Goal: Task Accomplishment & Management: Complete application form

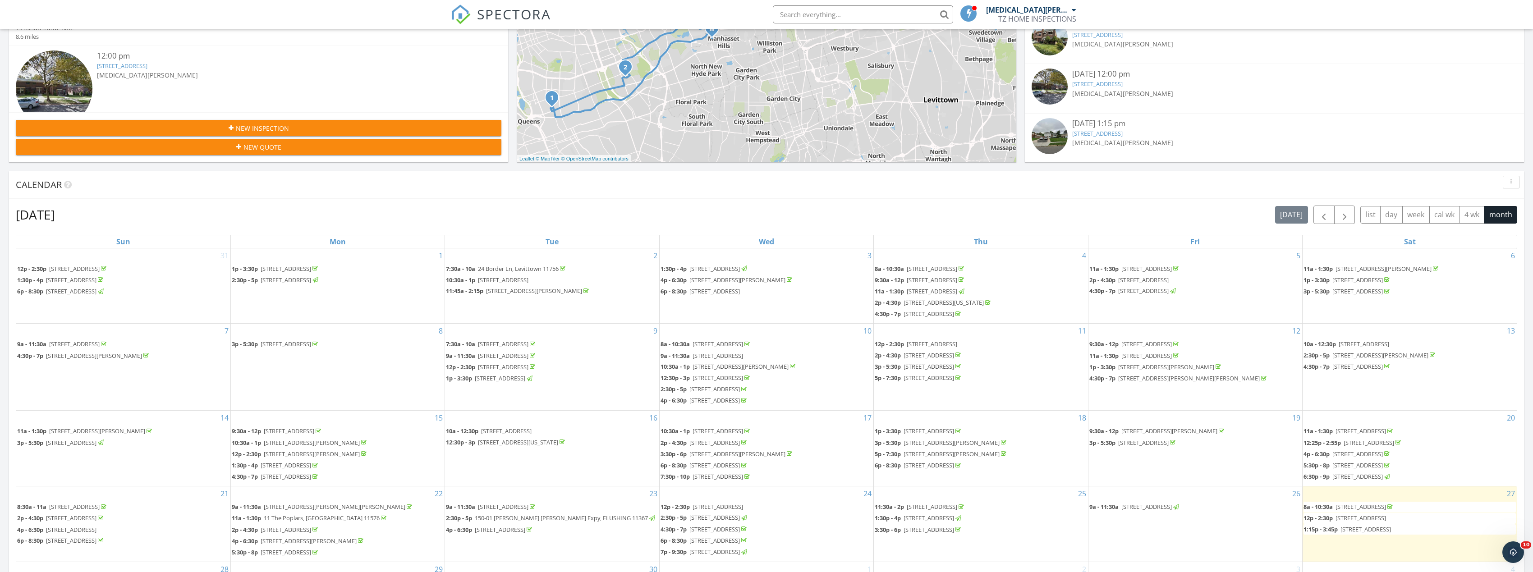
scroll to position [406, 0]
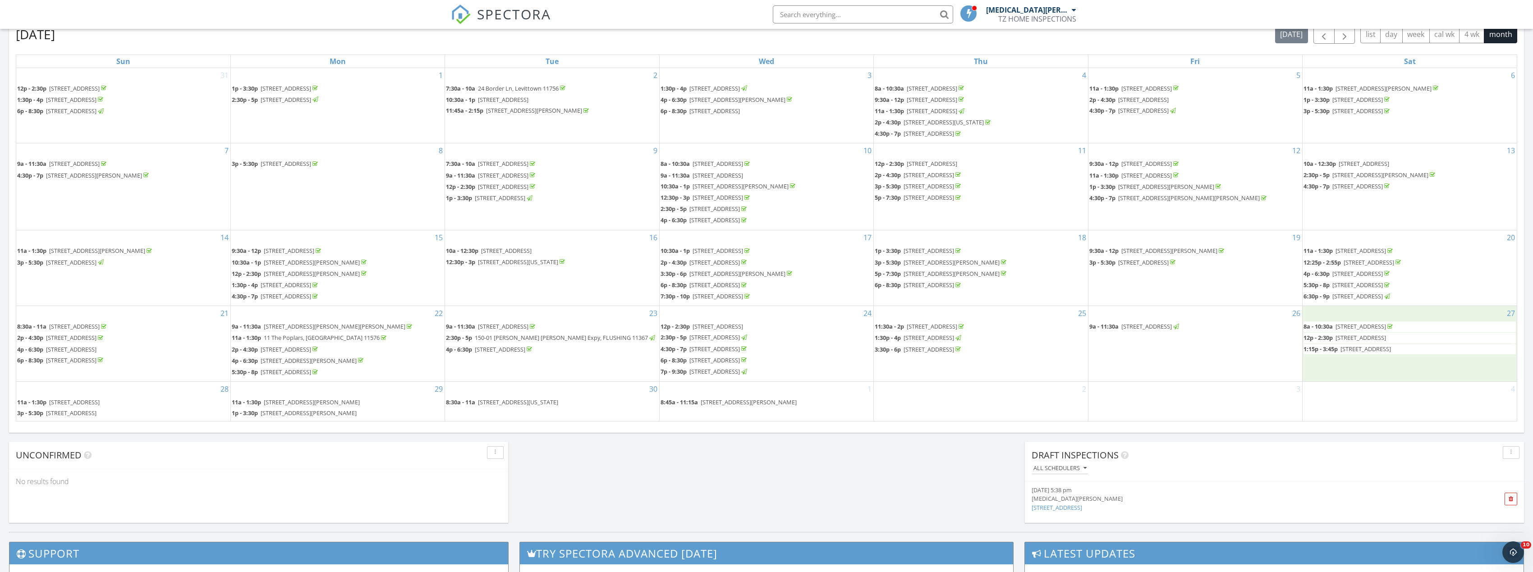
click at [1336, 363] on div "27 8a - 10:30a 153-18 78th Rd, FLUSHING 11367 12p - 2:30p 219-02 75th Ave 2f 11…" at bounding box center [1410, 343] width 214 height 75
click at [1370, 339] on span "219-02 75th Ave 2f 11364" at bounding box center [1361, 338] width 51 height 8
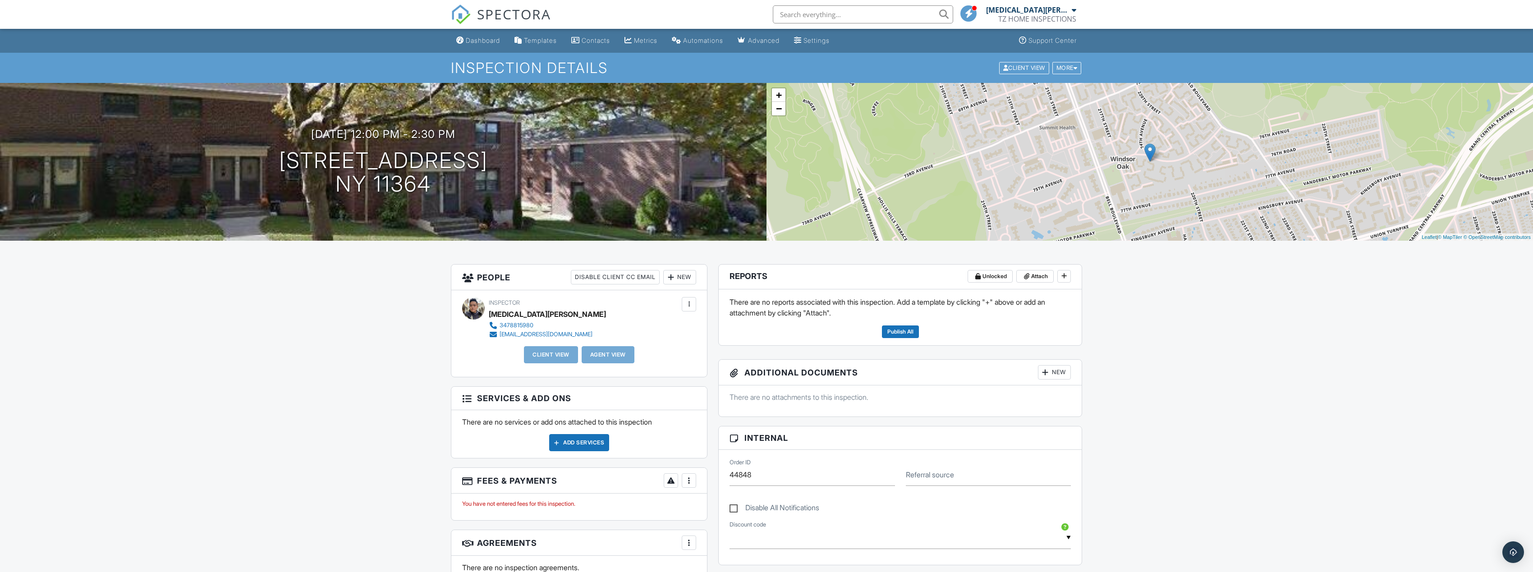
click at [683, 275] on div "New" at bounding box center [679, 277] width 33 height 14
click at [708, 300] on li "Client" at bounding box center [712, 305] width 89 height 23
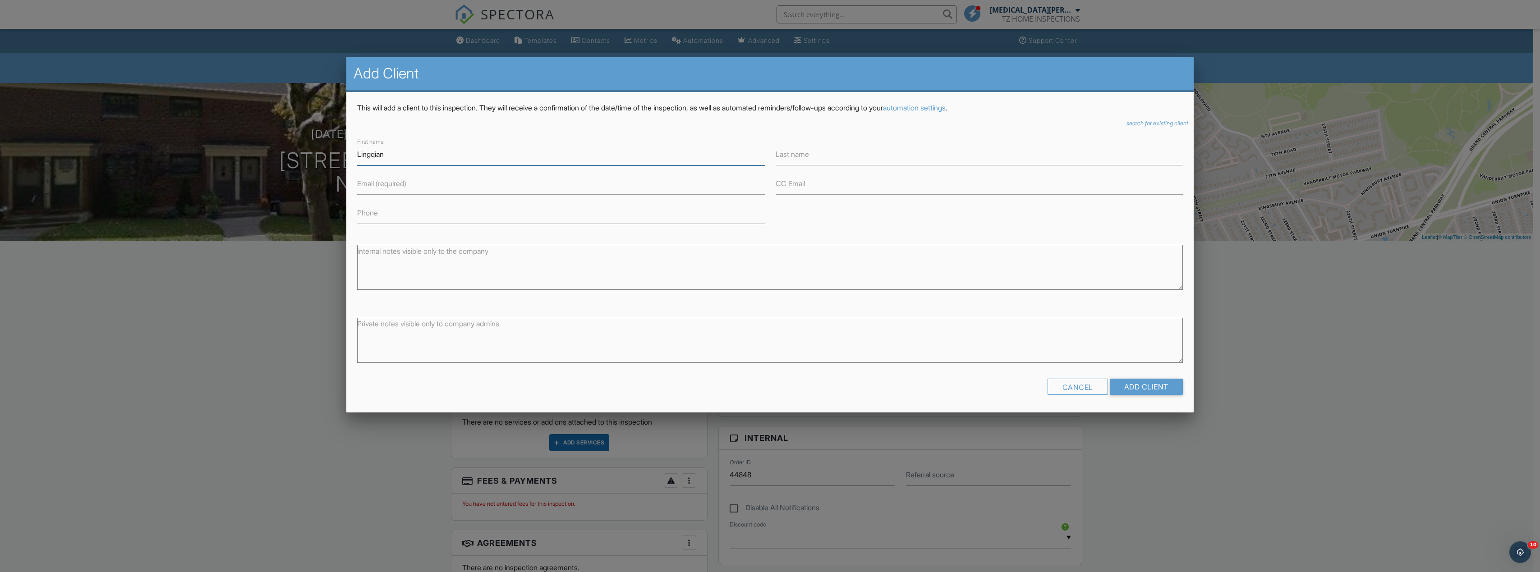
type input "Lingqian"
click at [813, 159] on input "Last name" at bounding box center [979, 154] width 407 height 22
type input "Conroy"
click at [564, 176] on input "Email (required)" at bounding box center [560, 184] width 407 height 22
type input "lconroy@agmblaw.com"
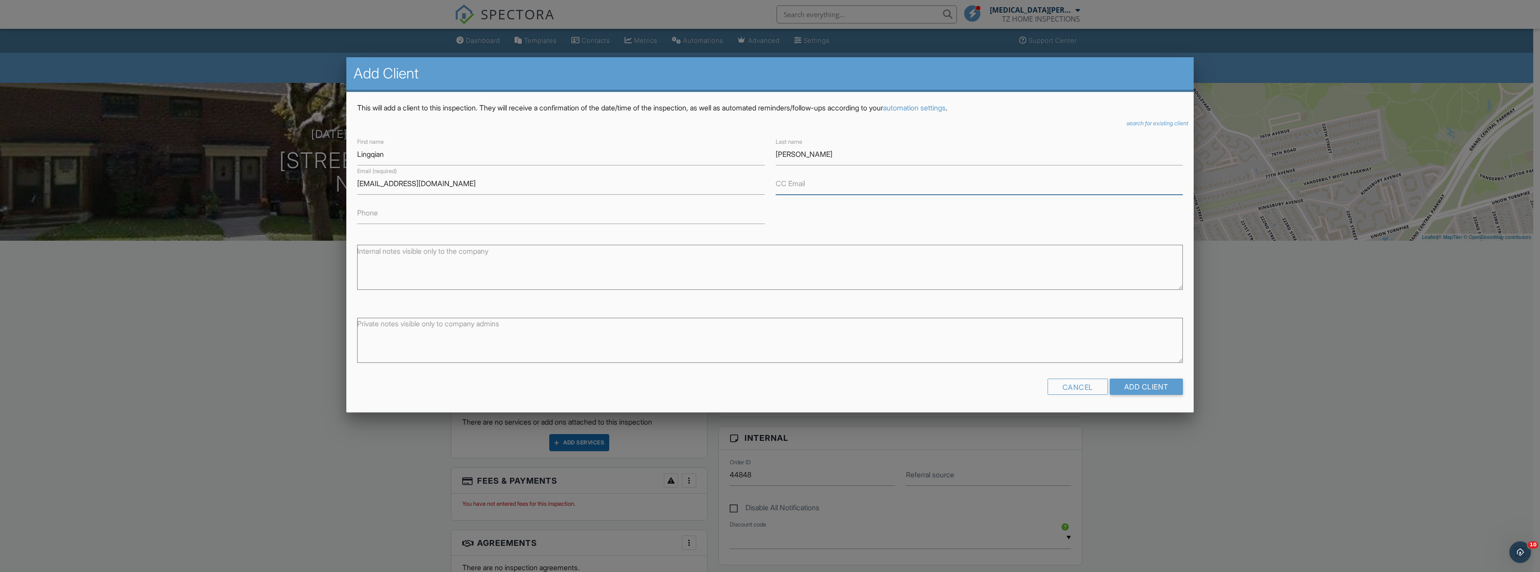
click at [808, 188] on input "CC Email" at bounding box center [979, 184] width 407 height 22
click at [565, 221] on input "Phone" at bounding box center [560, 213] width 407 height 22
type input "5162326586"
click at [1156, 388] on input "Add Client" at bounding box center [1146, 387] width 73 height 16
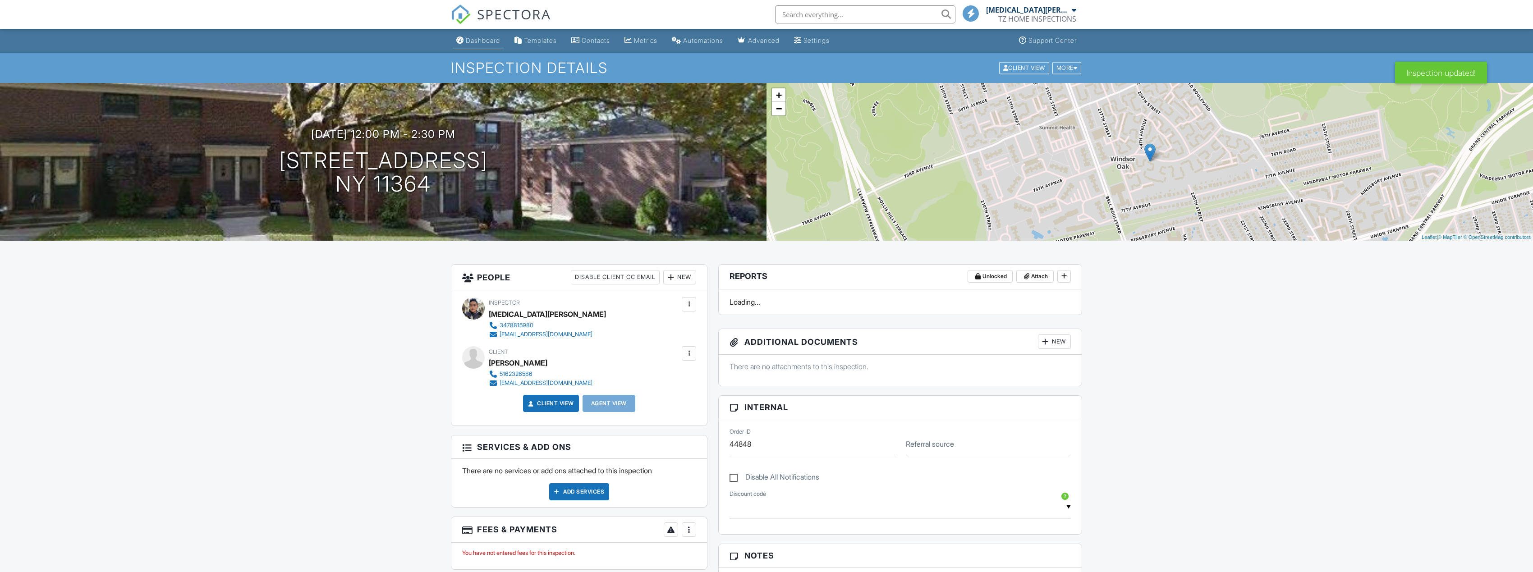
click at [482, 37] on div "Dashboard" at bounding box center [483, 41] width 34 height 8
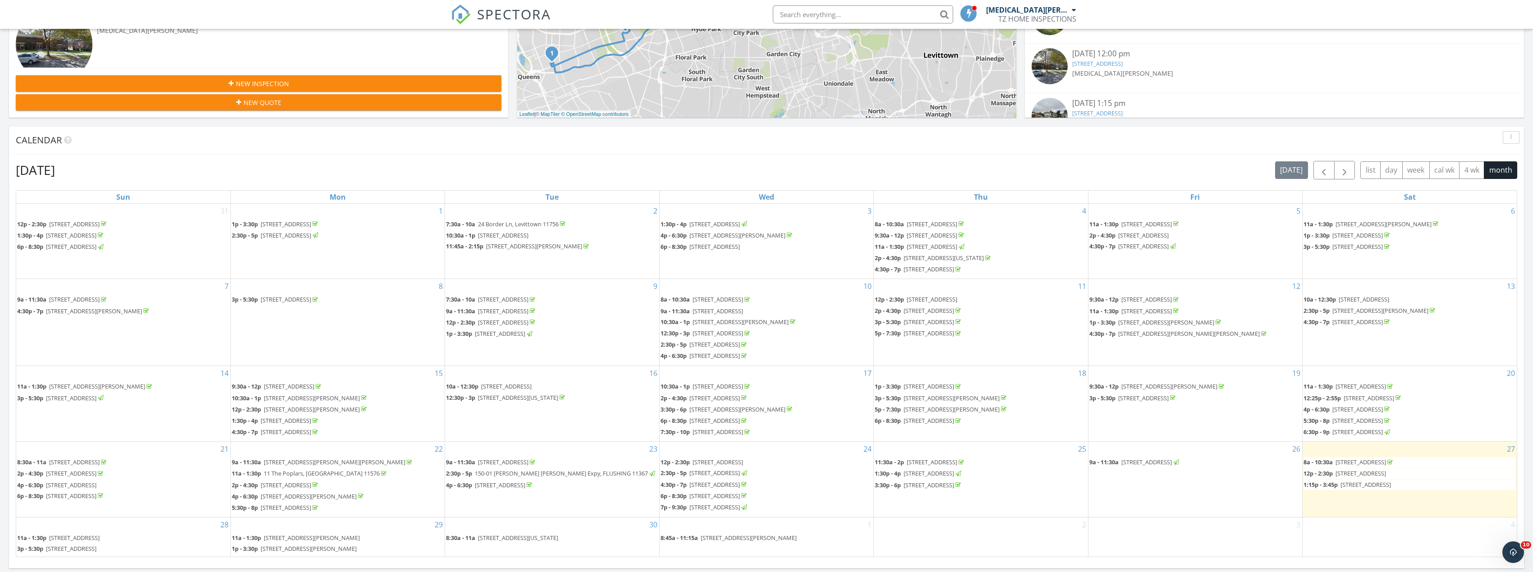
scroll to position [271, 0]
click at [1366, 485] on span "11 Dartmouth Dr, Plainview 11803" at bounding box center [1366, 484] width 51 height 8
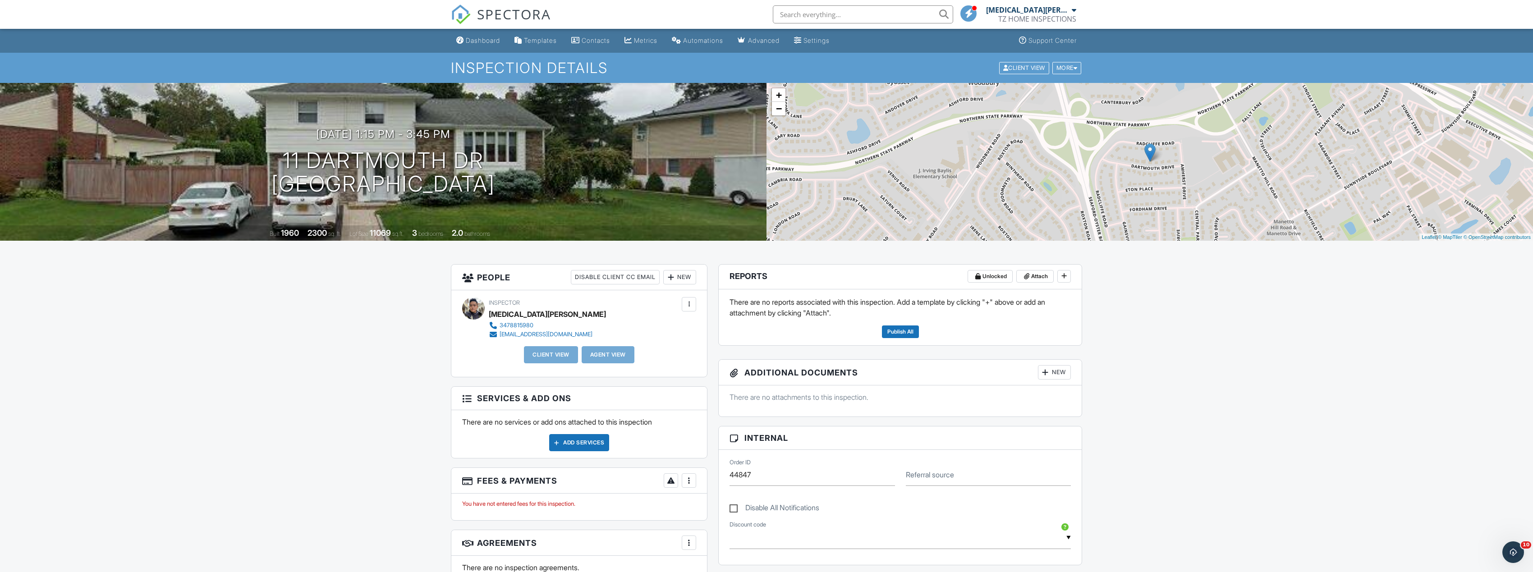
click at [687, 275] on div "New" at bounding box center [679, 277] width 33 height 14
click at [699, 311] on li "Client" at bounding box center [712, 305] width 89 height 23
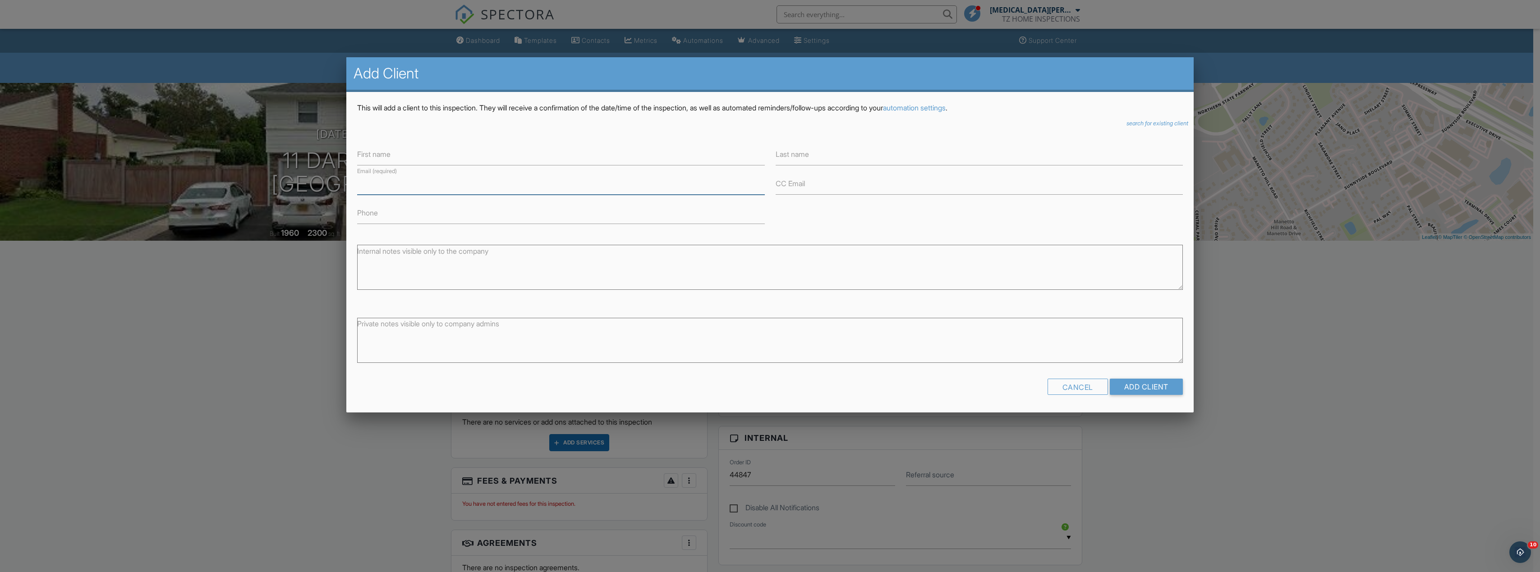
click at [582, 186] on input "Email (required)" at bounding box center [560, 184] width 407 height 22
click at [370, 184] on input "Fionaeemail@gmail.com" at bounding box center [560, 184] width 407 height 22
type input "Fionaeemail@gmail.com"
click at [688, 221] on input "Phone" at bounding box center [560, 213] width 407 height 22
type input "9294887777"
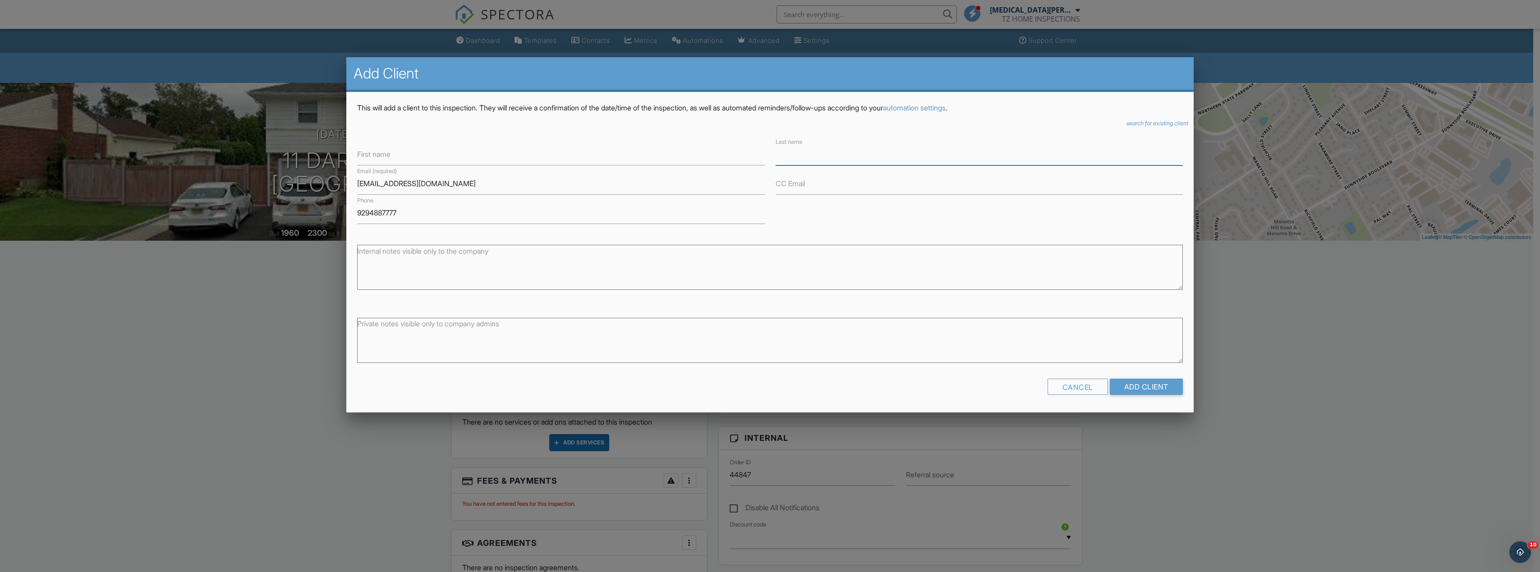
click at [817, 152] on input "Last name" at bounding box center [979, 154] width 407 height 22
type input "Di"
click at [1162, 387] on input "Add Client" at bounding box center [1146, 387] width 73 height 16
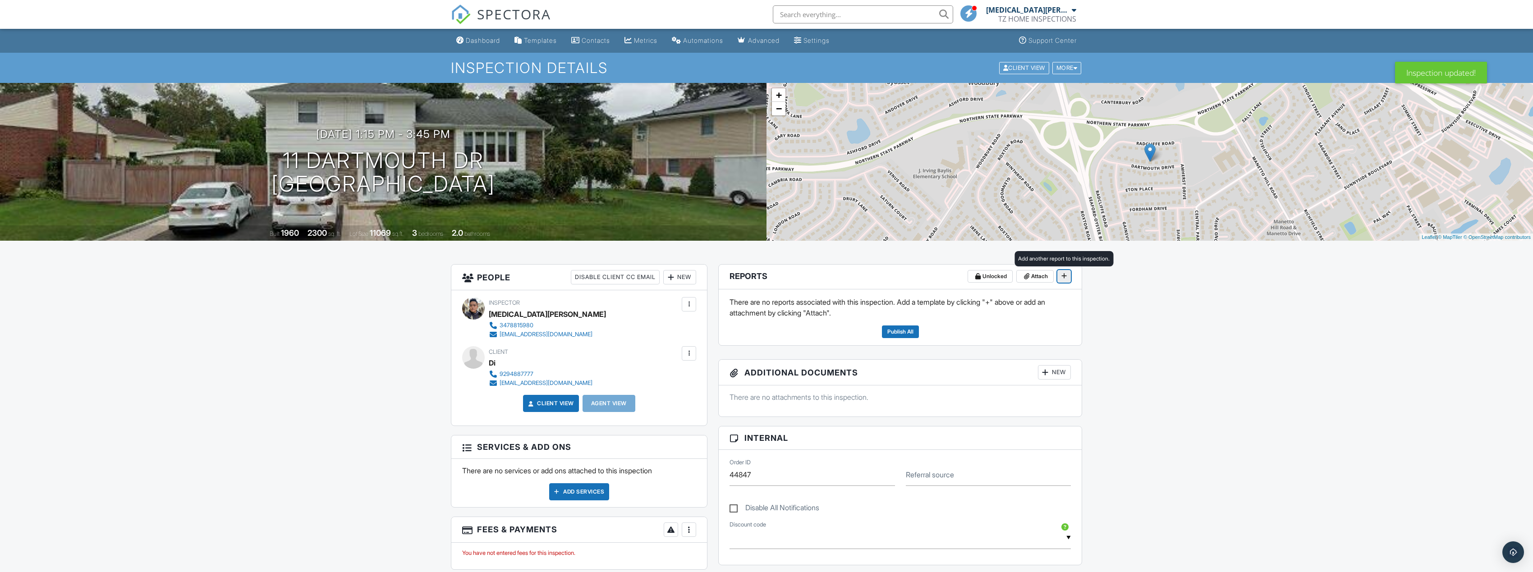
click at [1066, 277] on icon at bounding box center [1063, 276] width 5 height 6
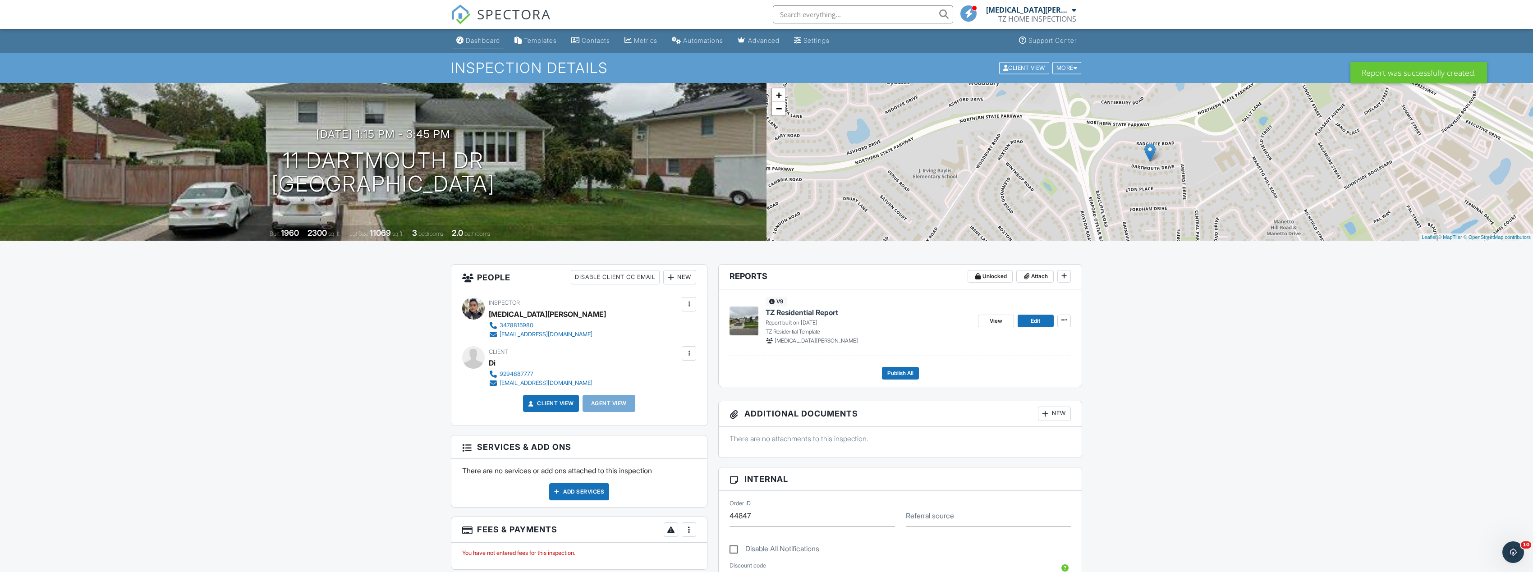
click at [482, 42] on div "Dashboard" at bounding box center [483, 41] width 34 height 8
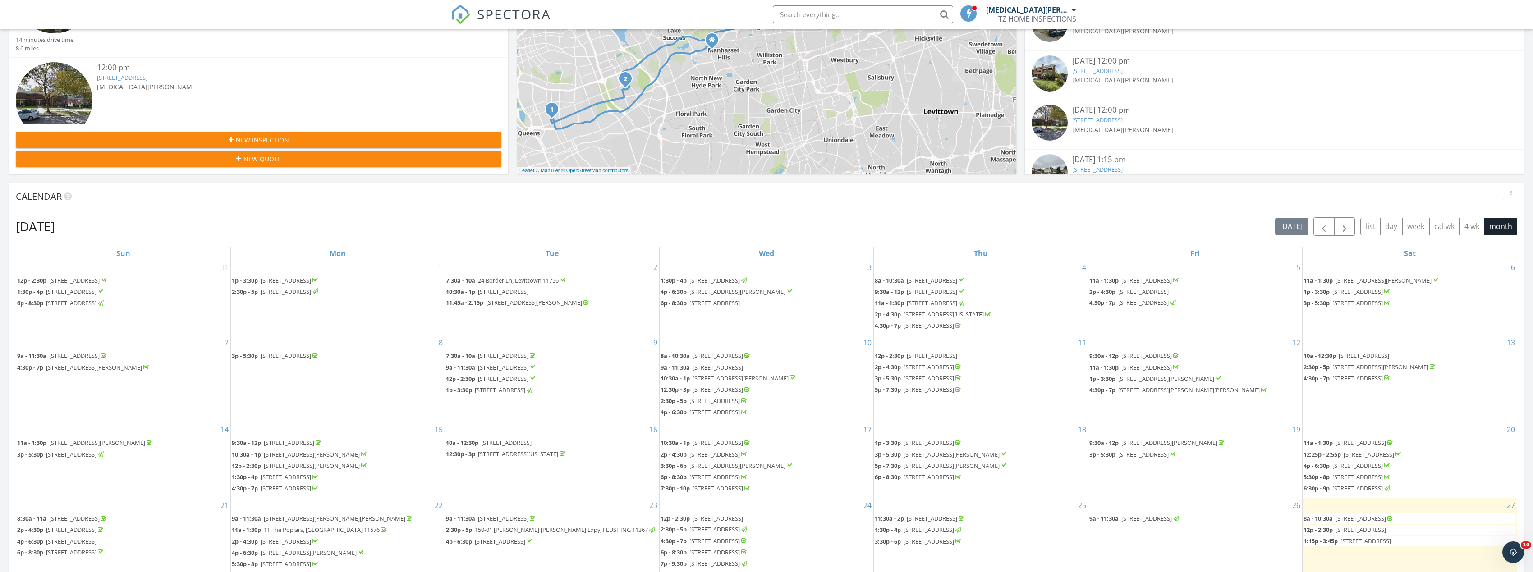
scroll to position [271, 0]
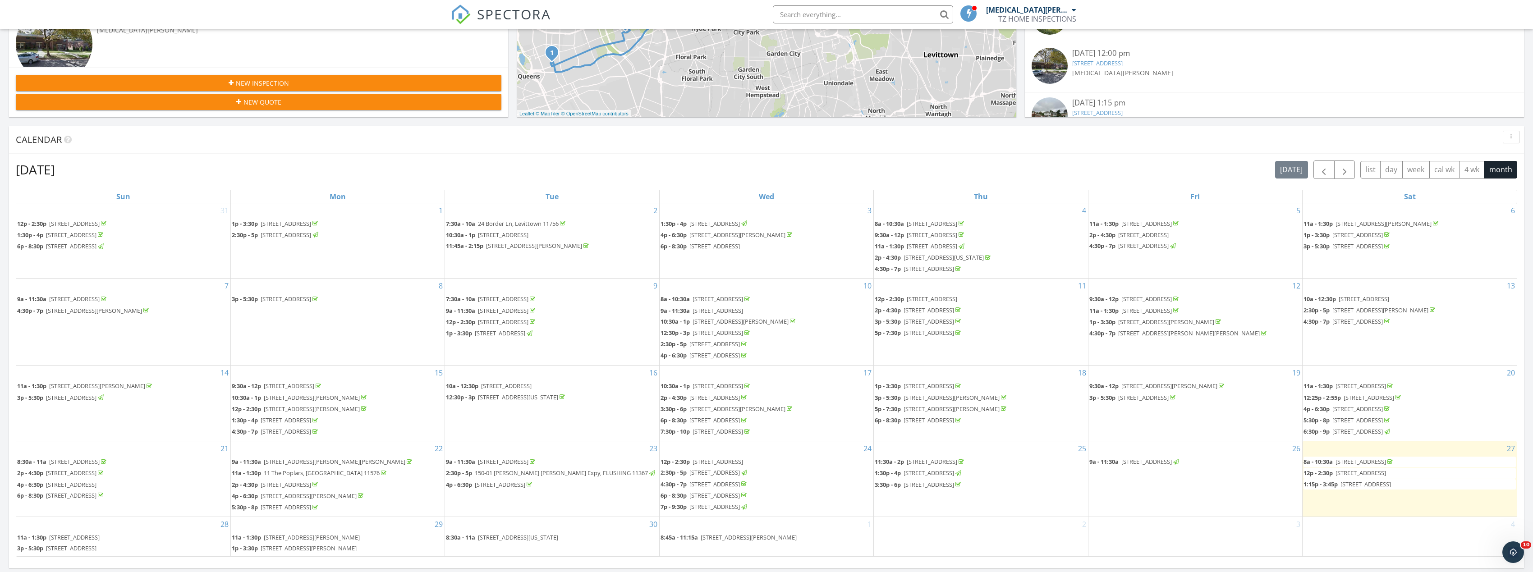
click at [1319, 507] on div "27 8a - 10:30a 153-18 78th Rd, FLUSHING 11367 12p - 2:30p 219-02 75th Ave 2f 11…" at bounding box center [1410, 478] width 214 height 75
click at [1413, 471] on link "Inspection" at bounding box center [1409, 473] width 46 height 14
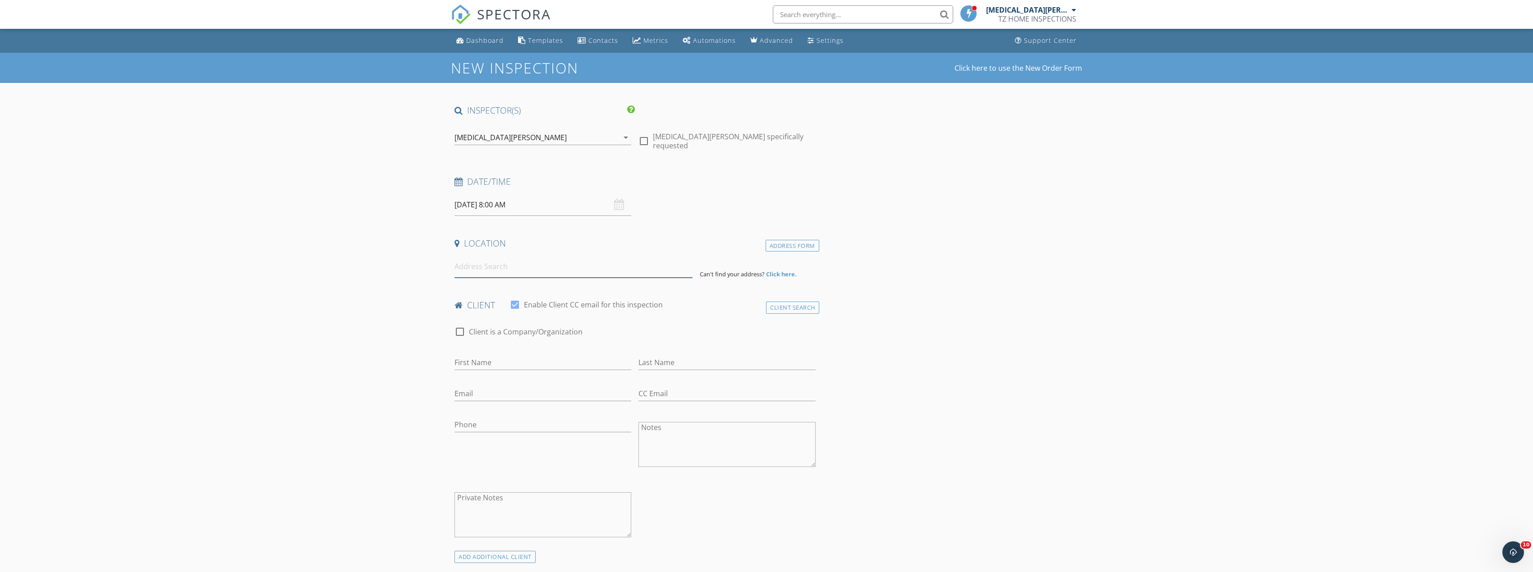
click at [604, 275] on input at bounding box center [574, 267] width 238 height 22
type input "4260 248th Street, Flushing, NY, USA"
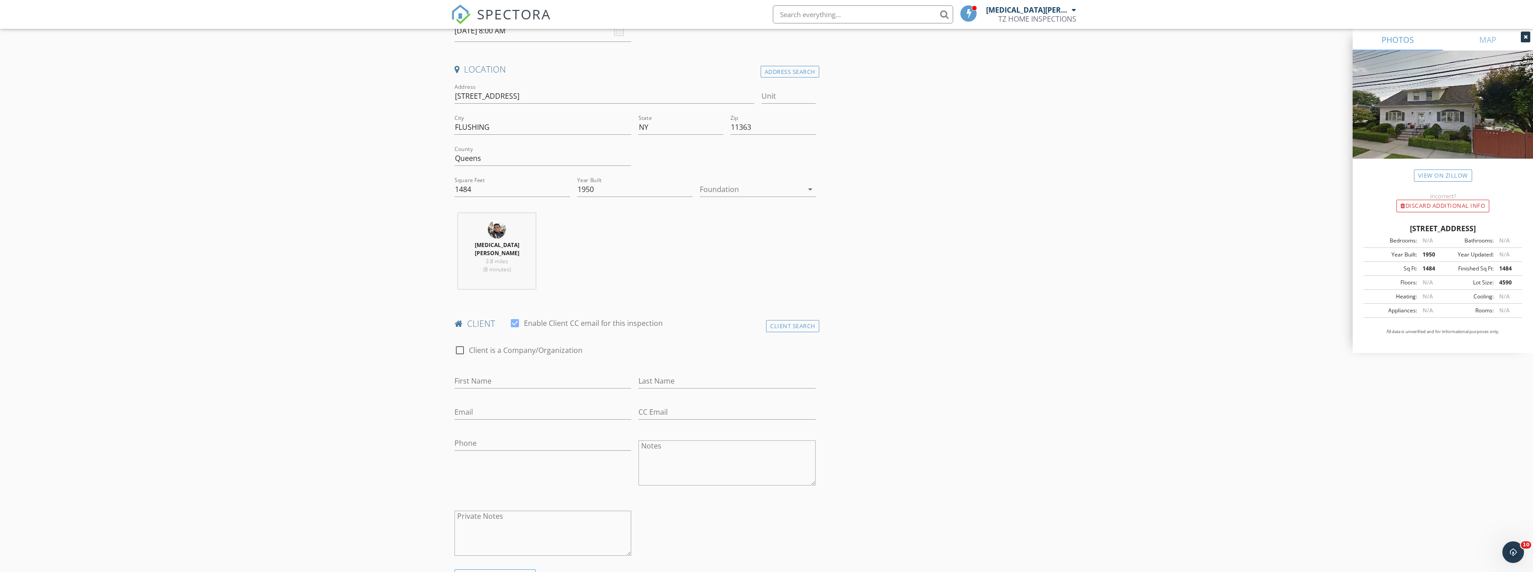
scroll to position [180, 0]
click at [544, 370] on input "First Name" at bounding box center [543, 374] width 177 height 15
type input "Yan Jing"
click at [660, 367] on input "Last Name" at bounding box center [726, 374] width 177 height 15
type input "c"
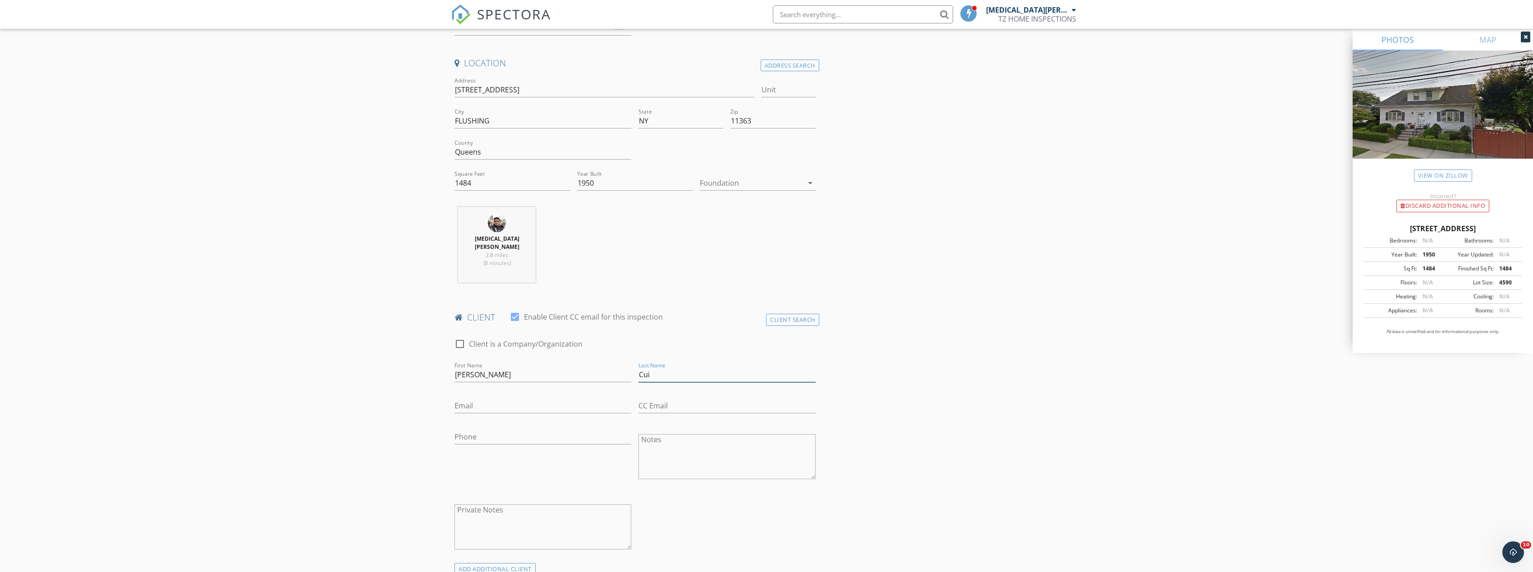
type input "Cui"
type input "yanjing.cui@gmail.com"
click at [596, 424] on div "Phone" at bounding box center [543, 438] width 177 height 29
click at [593, 430] on input "Phone" at bounding box center [543, 437] width 177 height 15
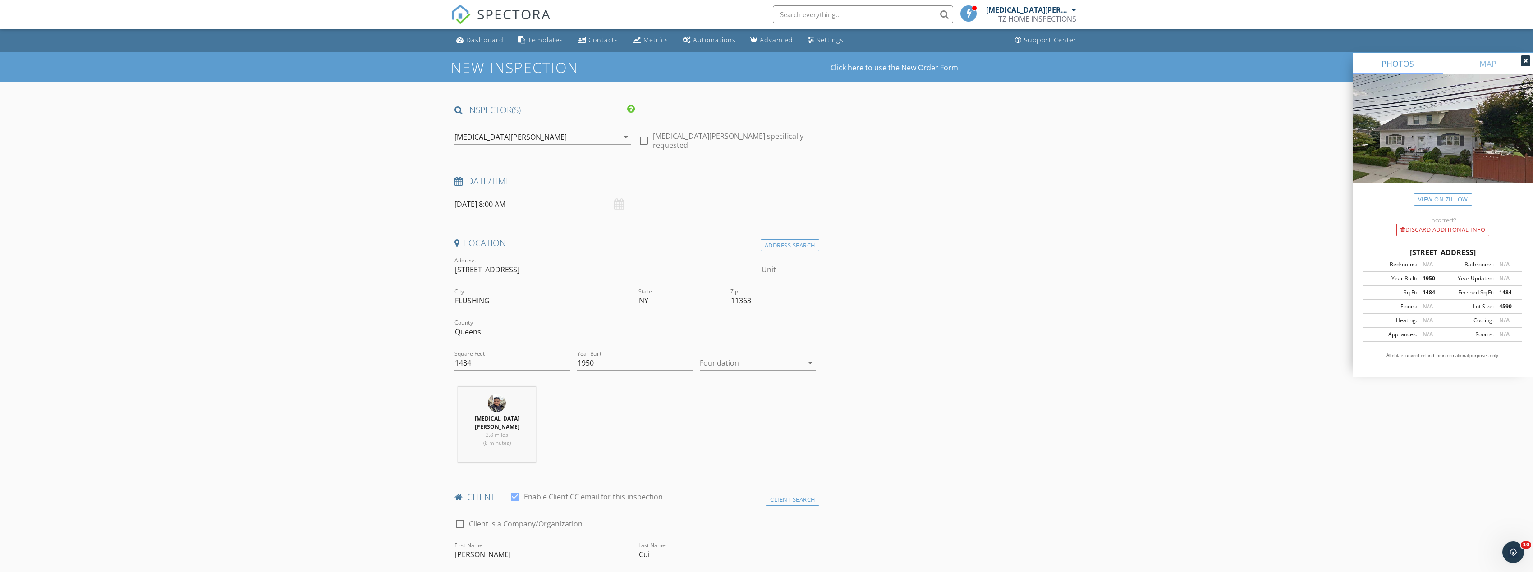
scroll to position [0, 0]
type input "716-866-3386"
click at [591, 207] on input "09/27/2025 8:00 AM" at bounding box center [543, 205] width 177 height 22
type input "09"
type input "09/27/2025 9:00 AM"
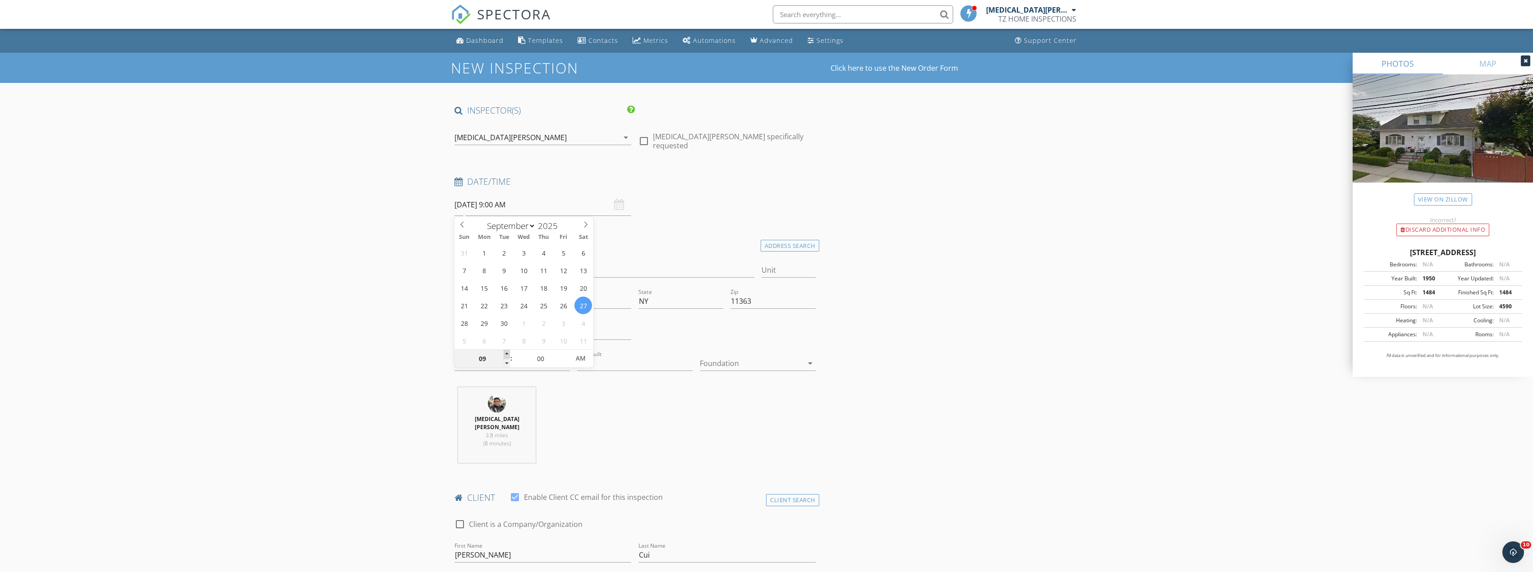
click at [506, 353] on span at bounding box center [507, 354] width 6 height 9
type input "10"
type input "09/27/2025 10:00 AM"
click at [506, 353] on span at bounding box center [507, 354] width 6 height 9
type input "11"
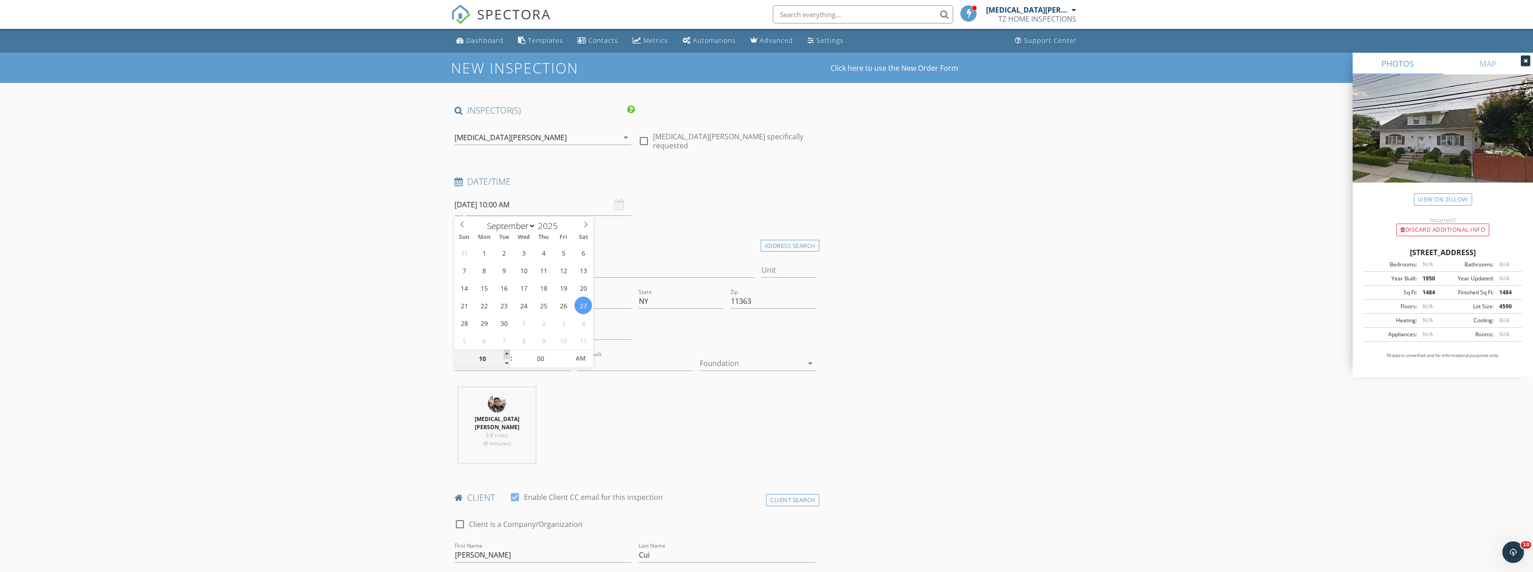
type input "09/27/2025 11:00 AM"
click at [506, 353] on span at bounding box center [507, 354] width 6 height 9
type input "12"
type input "09/27/2025 12:00 PM"
click at [506, 353] on span at bounding box center [507, 354] width 6 height 9
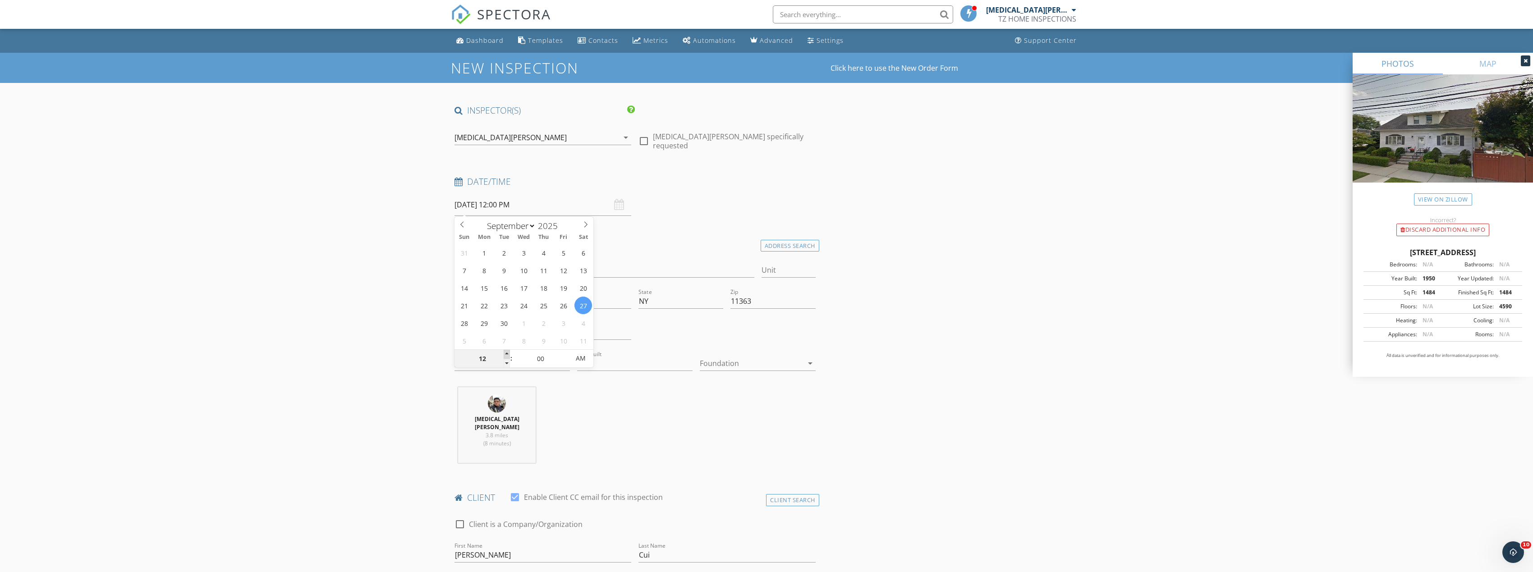
type input "01"
type input "09/27/2025 1:00 PM"
click at [506, 353] on span at bounding box center [507, 354] width 6 height 9
type input "02"
type input "09/27/2025 2:00 PM"
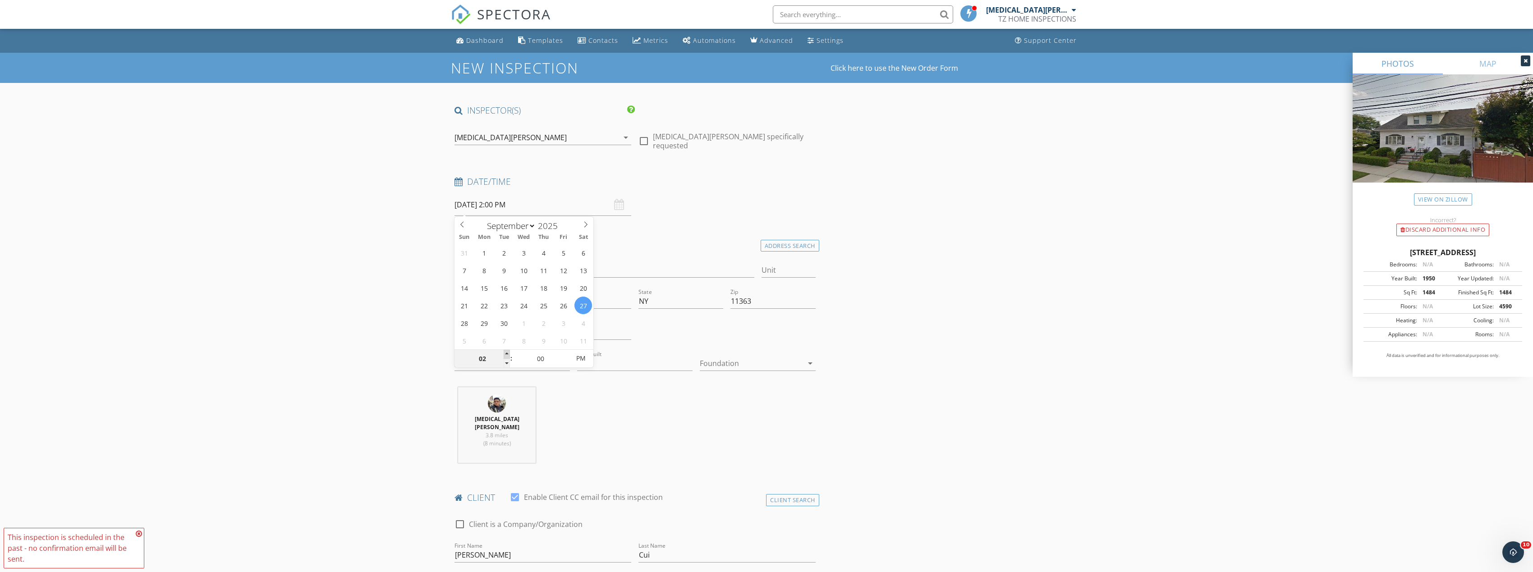
click at [506, 353] on span at bounding box center [507, 354] width 6 height 9
type input "03"
type input "09/27/2025 3:00 PM"
click at [506, 353] on span at bounding box center [507, 354] width 6 height 9
click at [626, 415] on div "TAO CHEN 3.8 miles (8 minutes)" at bounding box center [635, 428] width 368 height 83
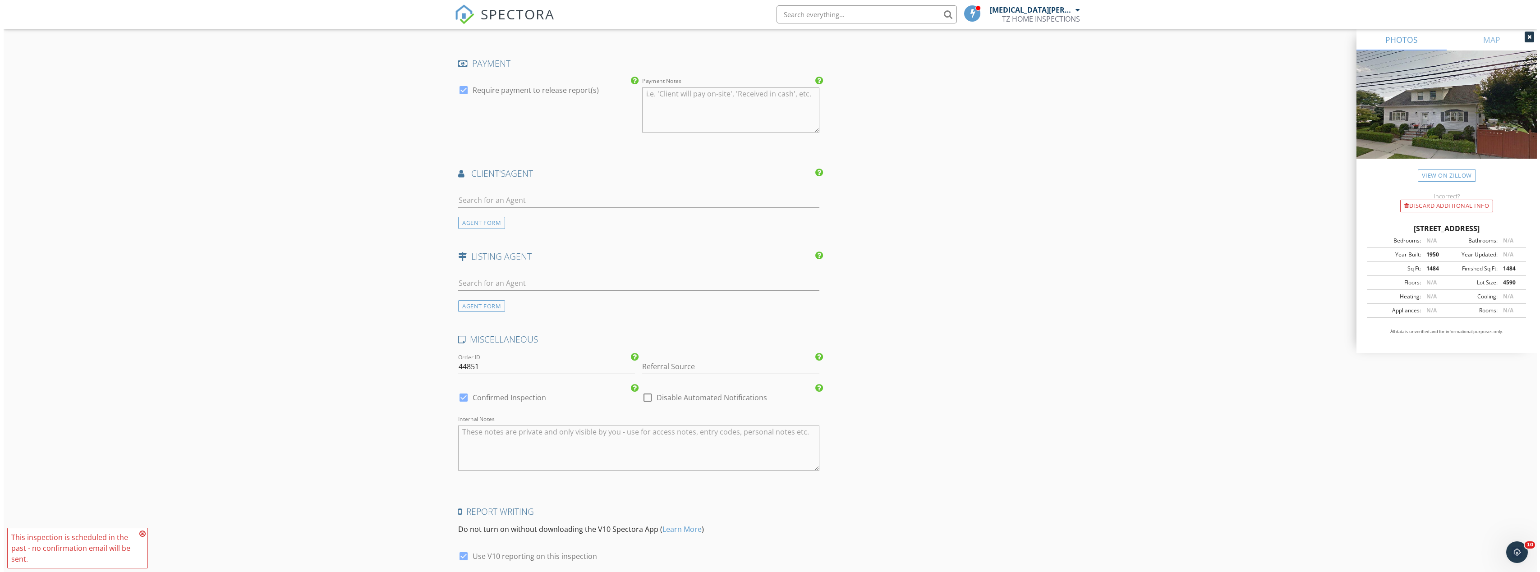
scroll to position [1033, 0]
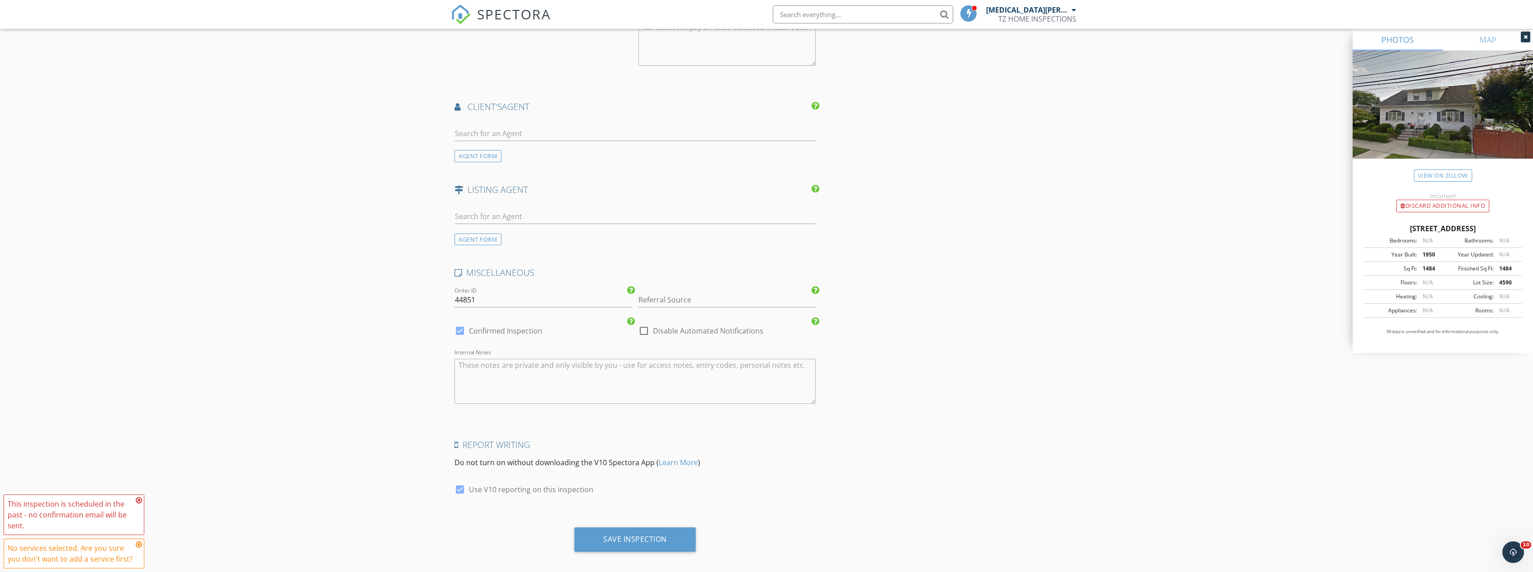
click at [461, 482] on div at bounding box center [459, 489] width 15 height 15
checkbox input "false"
click at [674, 536] on div "Save Inspection" at bounding box center [634, 540] width 121 height 24
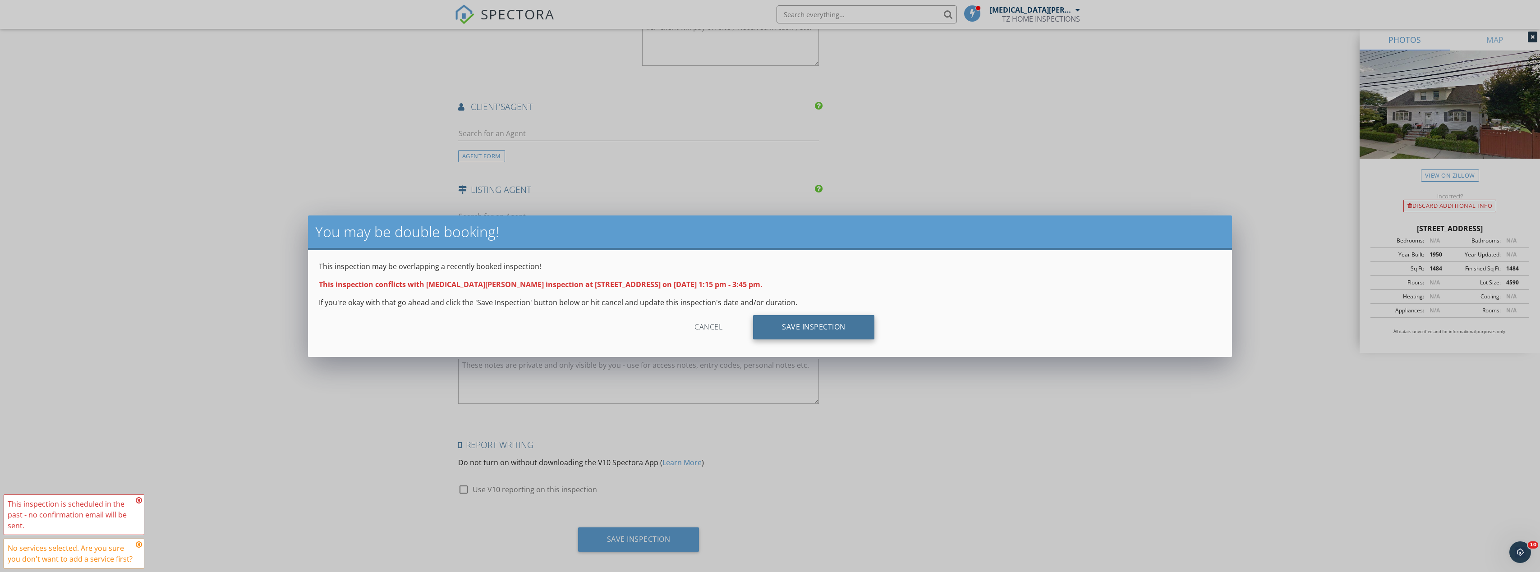
click at [818, 332] on div "Save Inspection" at bounding box center [813, 327] width 121 height 24
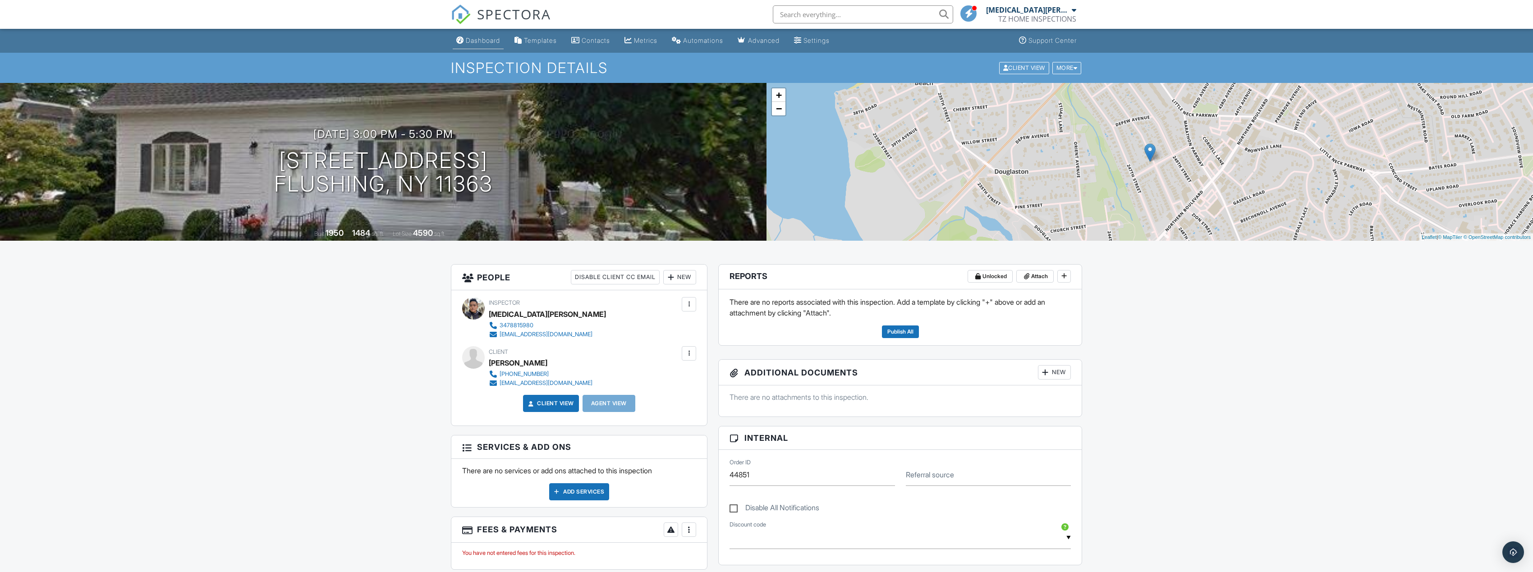
click at [489, 46] on link "Dashboard" at bounding box center [478, 40] width 51 height 17
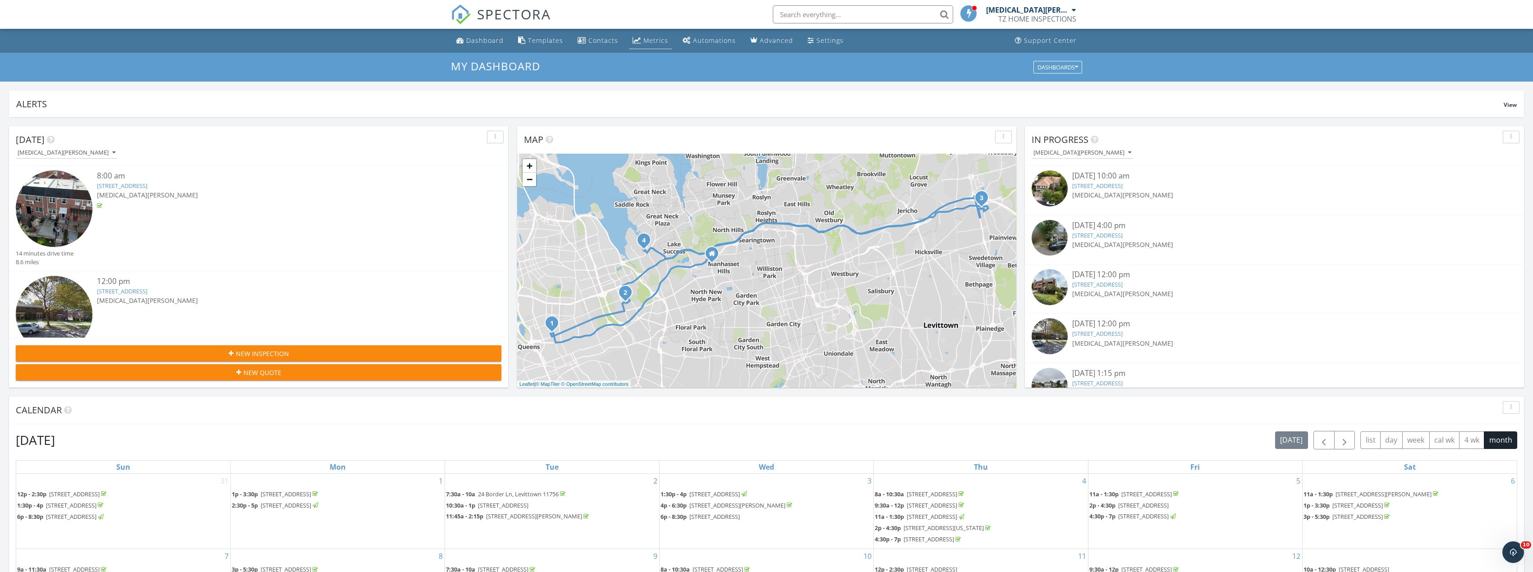
click at [651, 40] on div "Metrics" at bounding box center [655, 40] width 25 height 9
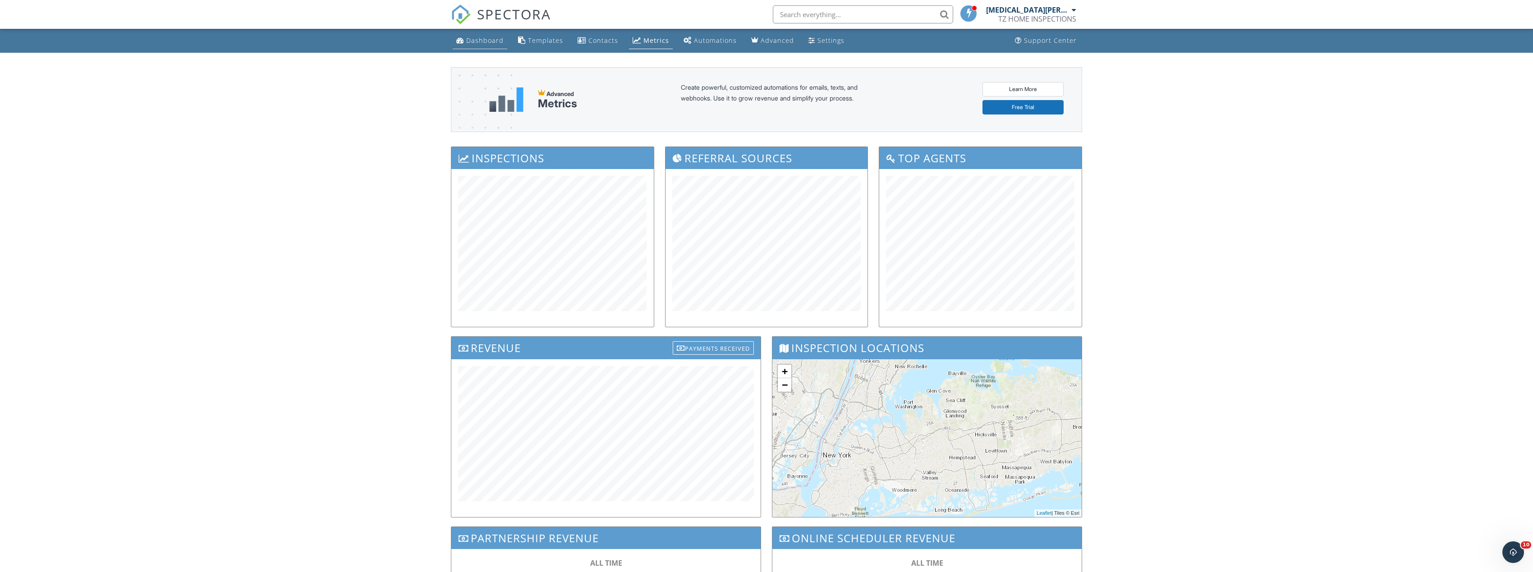
click at [486, 37] on div "Dashboard" at bounding box center [484, 40] width 37 height 9
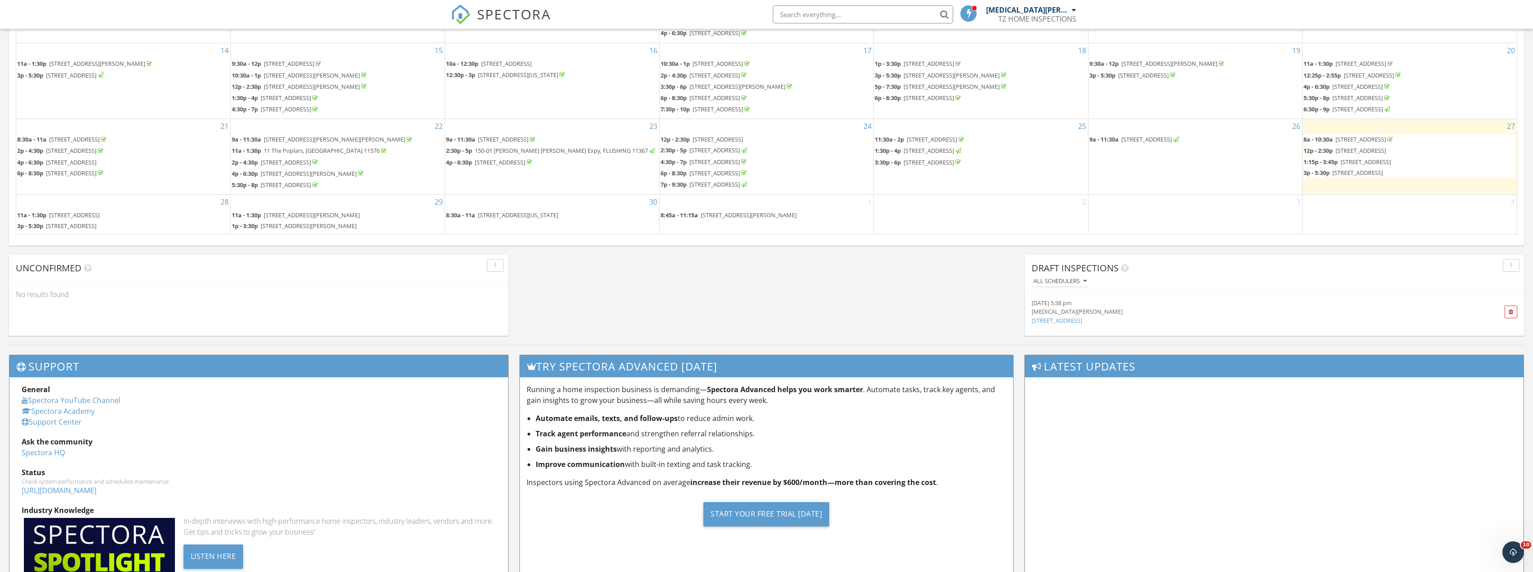
scroll to position [504, 0]
